Goal: Task Accomplishment & Management: Use online tool/utility

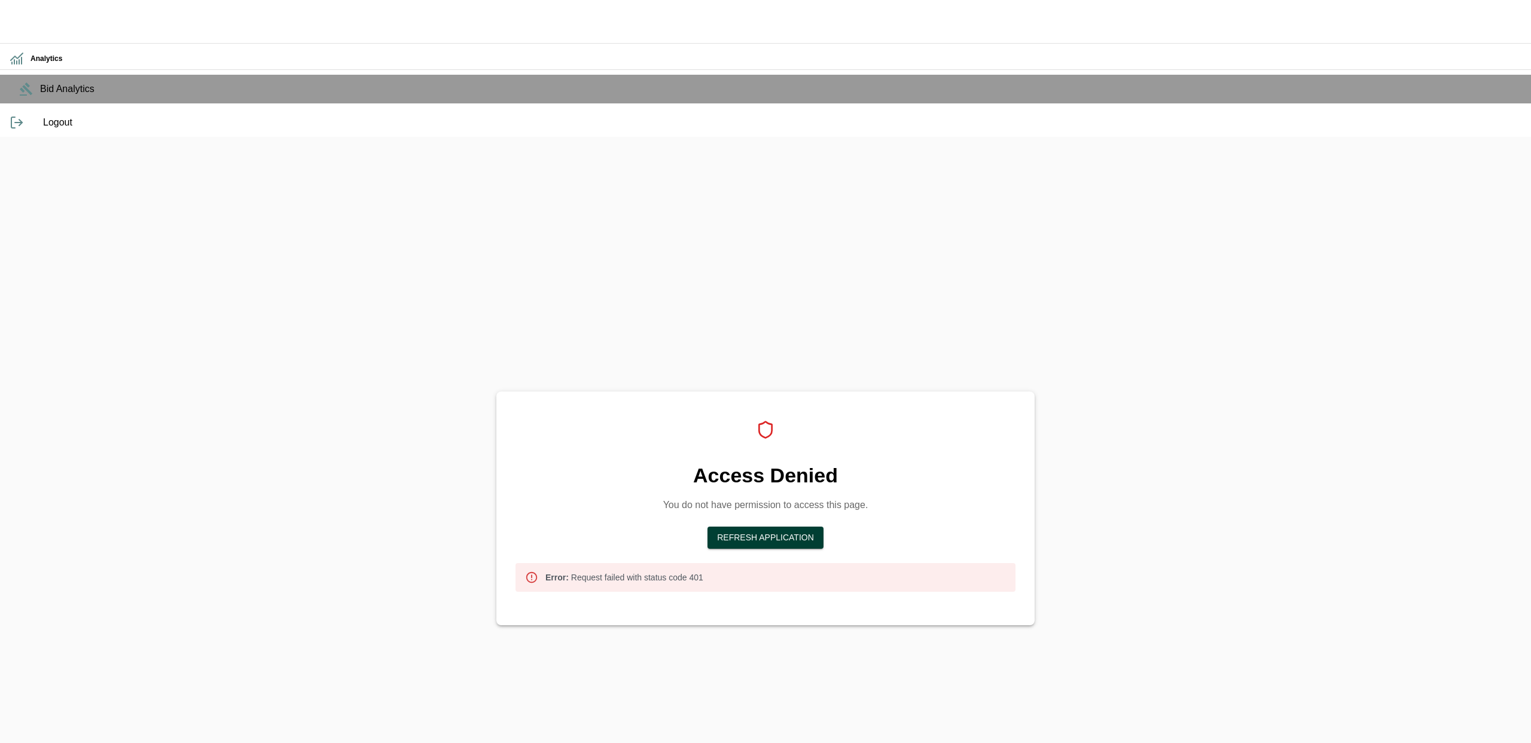
click at [810, 527] on button "Refresh Application" at bounding box center [765, 538] width 116 height 22
